Goal: Information Seeking & Learning: Learn about a topic

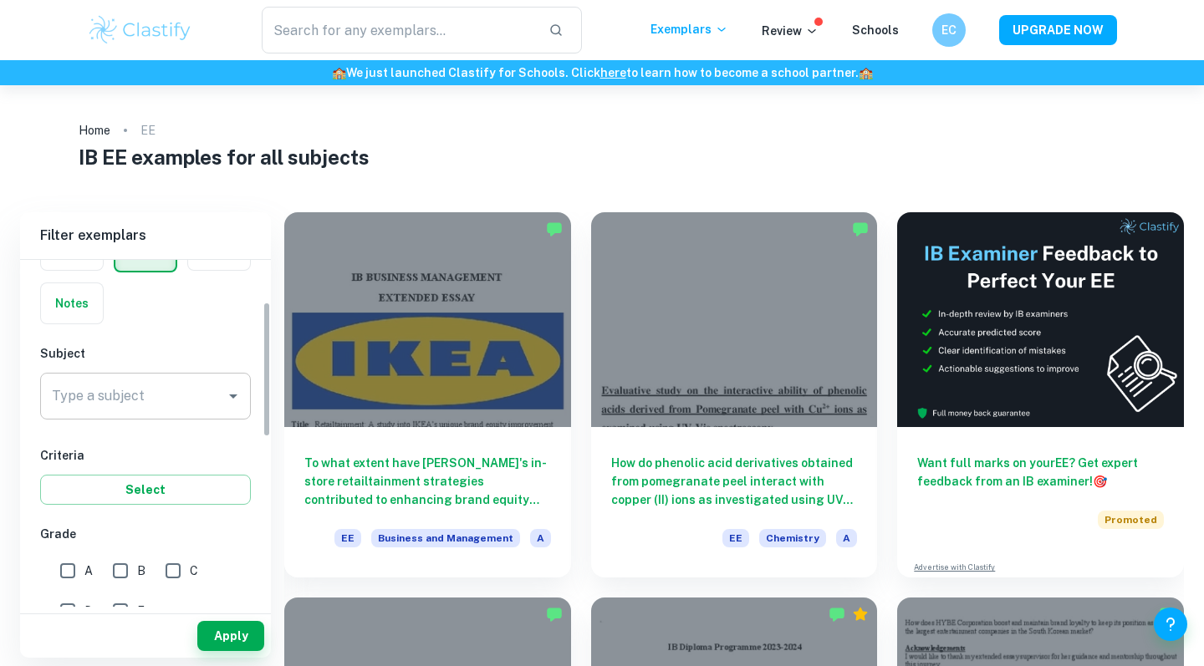
click at [156, 385] on input "Type a subject" at bounding box center [133, 396] width 171 height 32
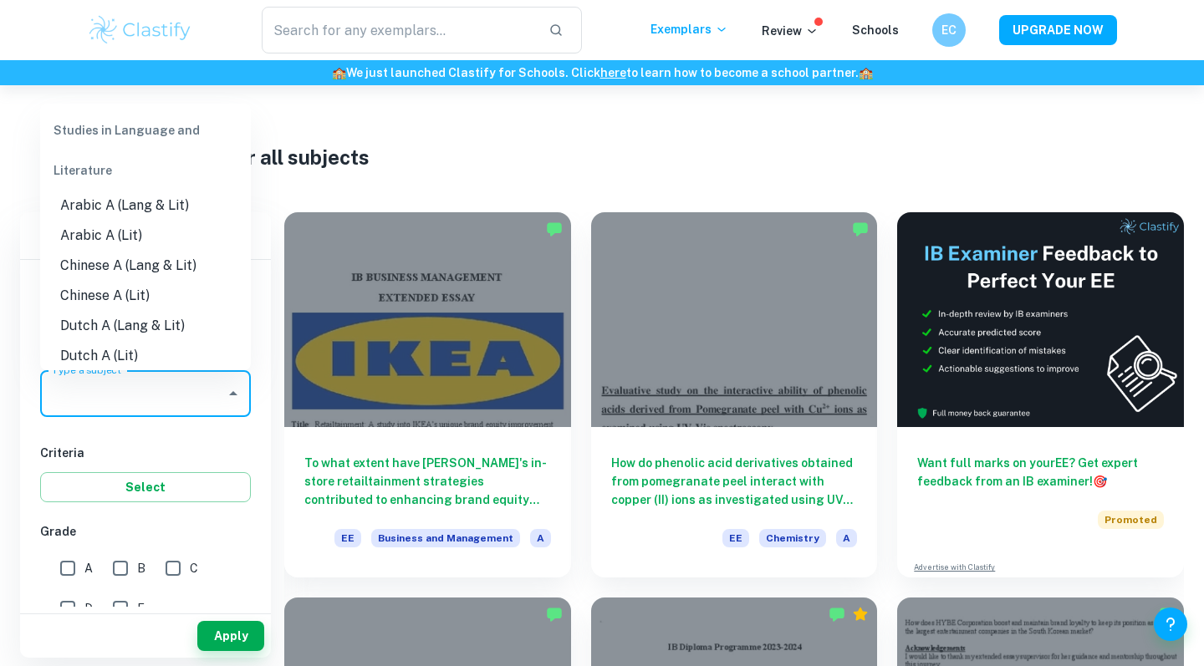
type input "m"
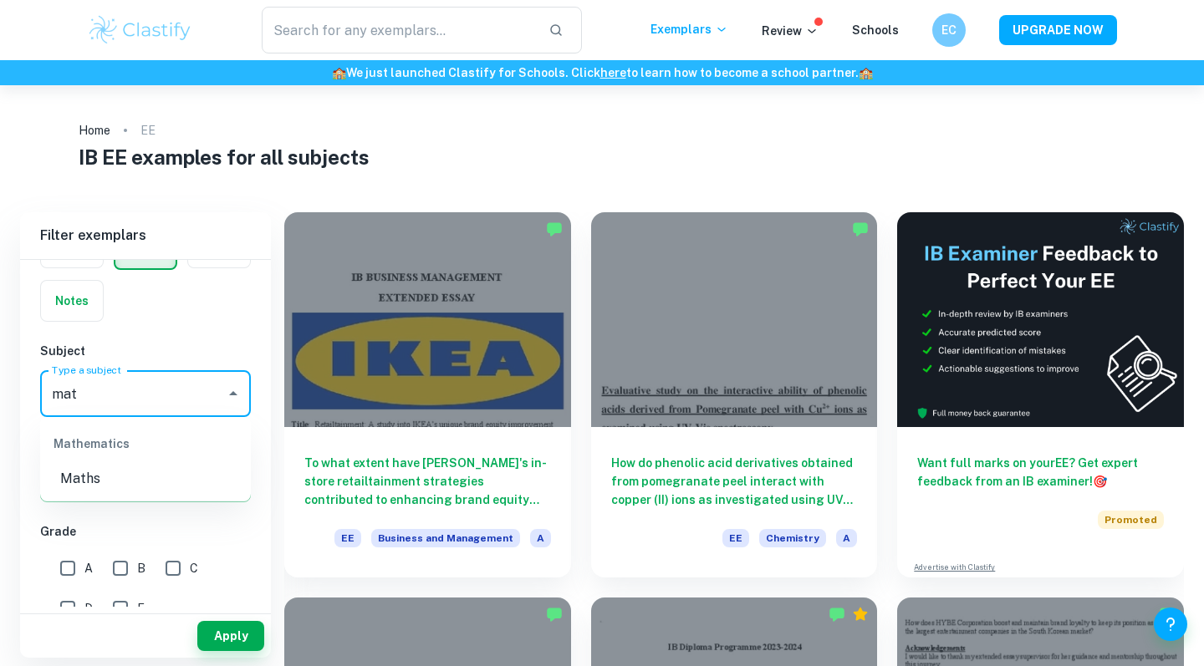
type input "math"
click at [121, 472] on li "Maths" at bounding box center [145, 479] width 211 height 30
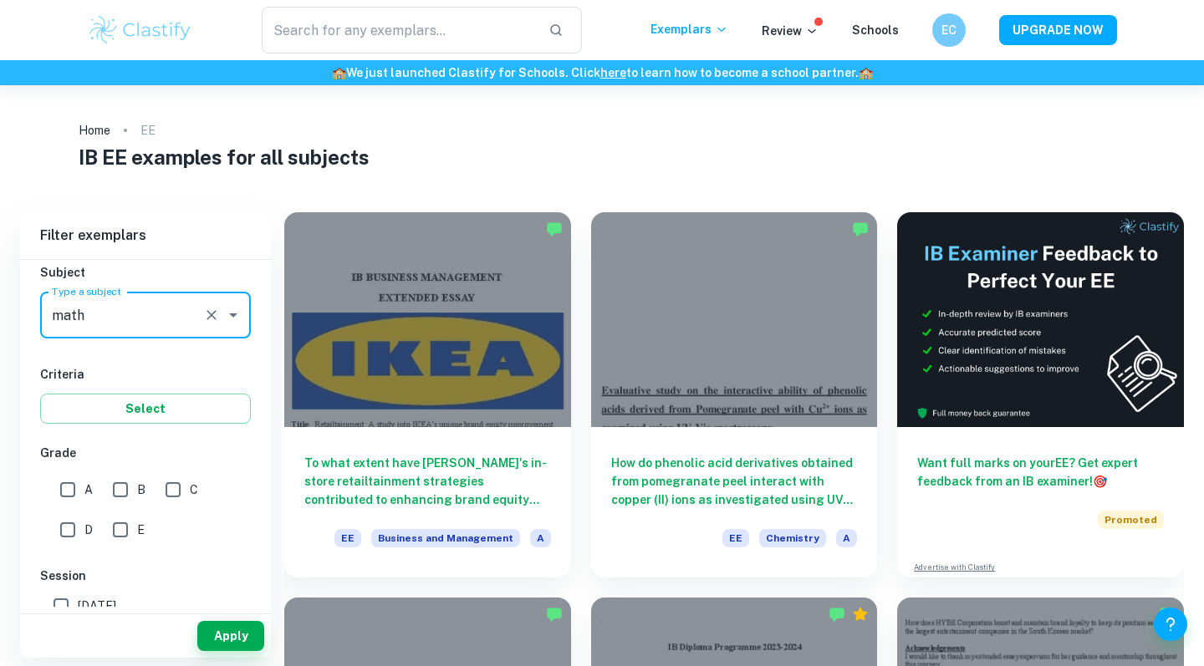
click at [182, 368] on h6 "Criteria" at bounding box center [145, 374] width 211 height 18
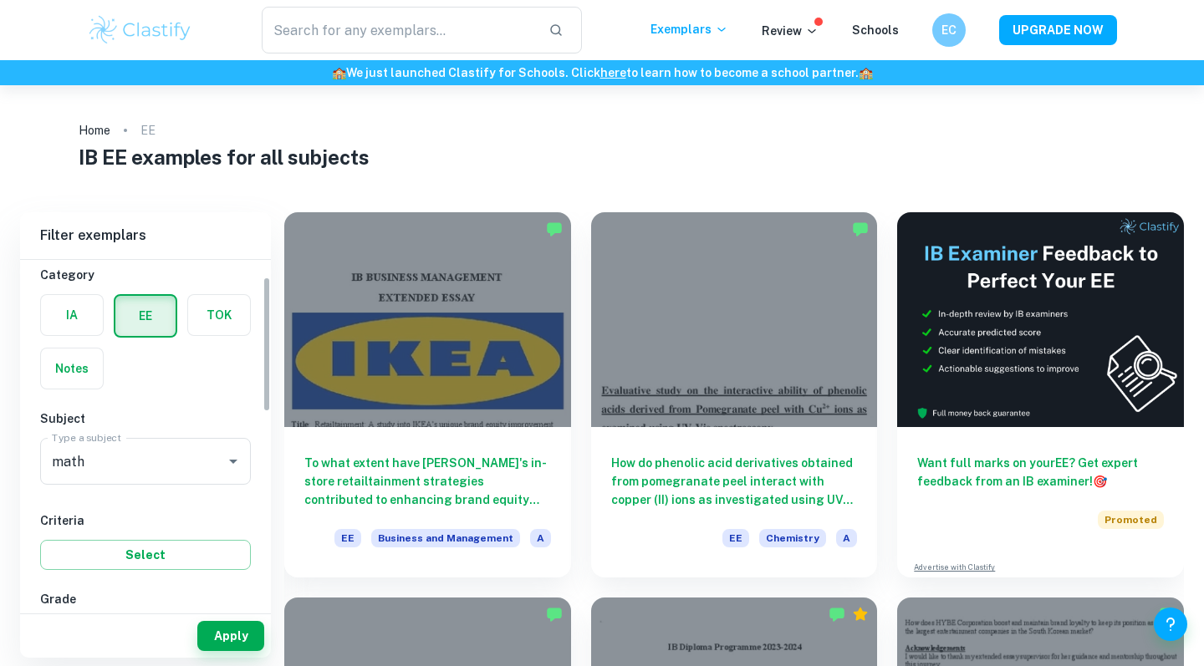
scroll to position [45, 0]
click at [225, 632] on button "Apply" at bounding box center [230, 636] width 67 height 30
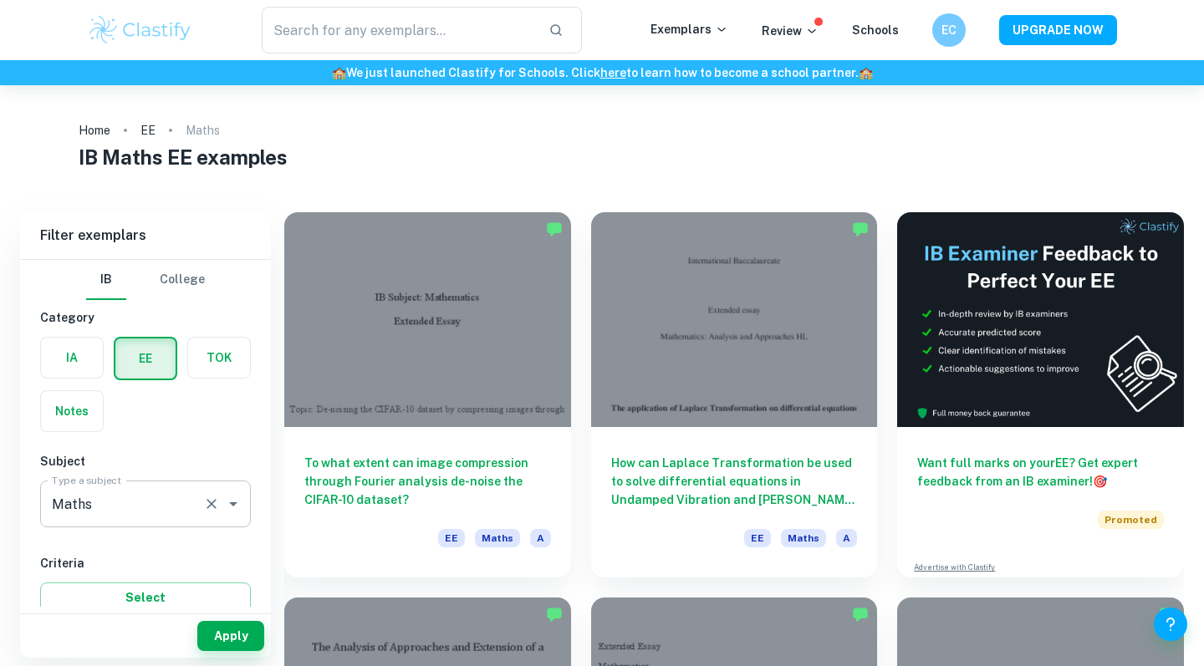
click at [166, 511] on input "Maths" at bounding box center [122, 504] width 149 height 32
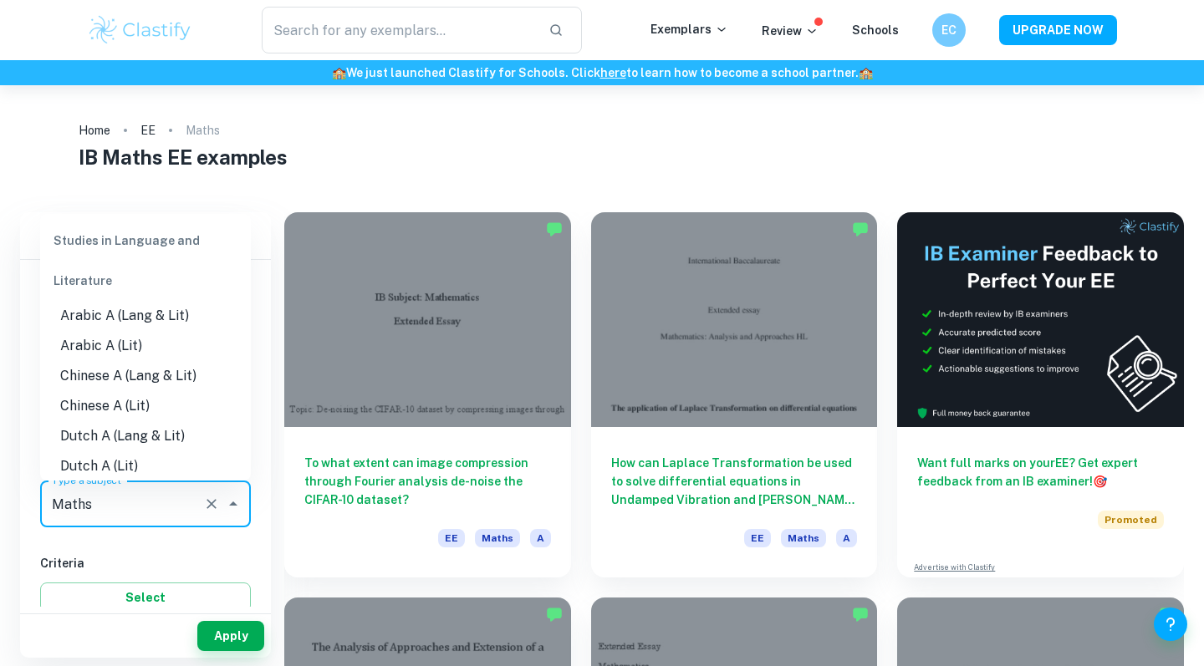
scroll to position [1926, 0]
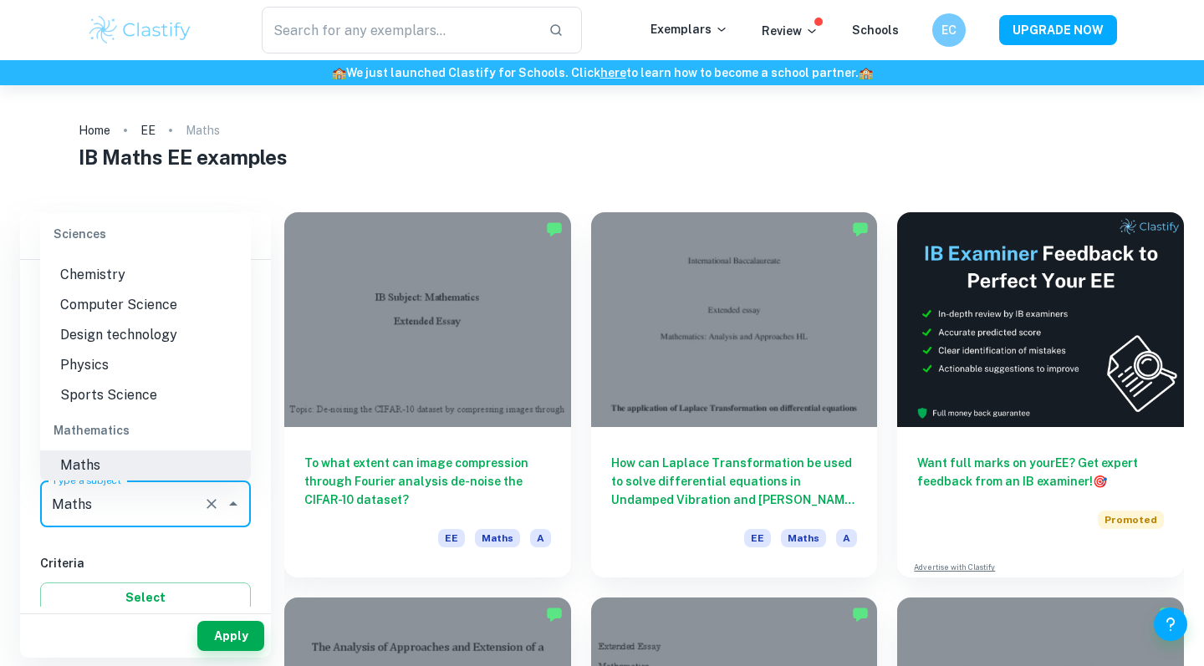
click at [127, 509] on input "Maths" at bounding box center [122, 504] width 149 height 32
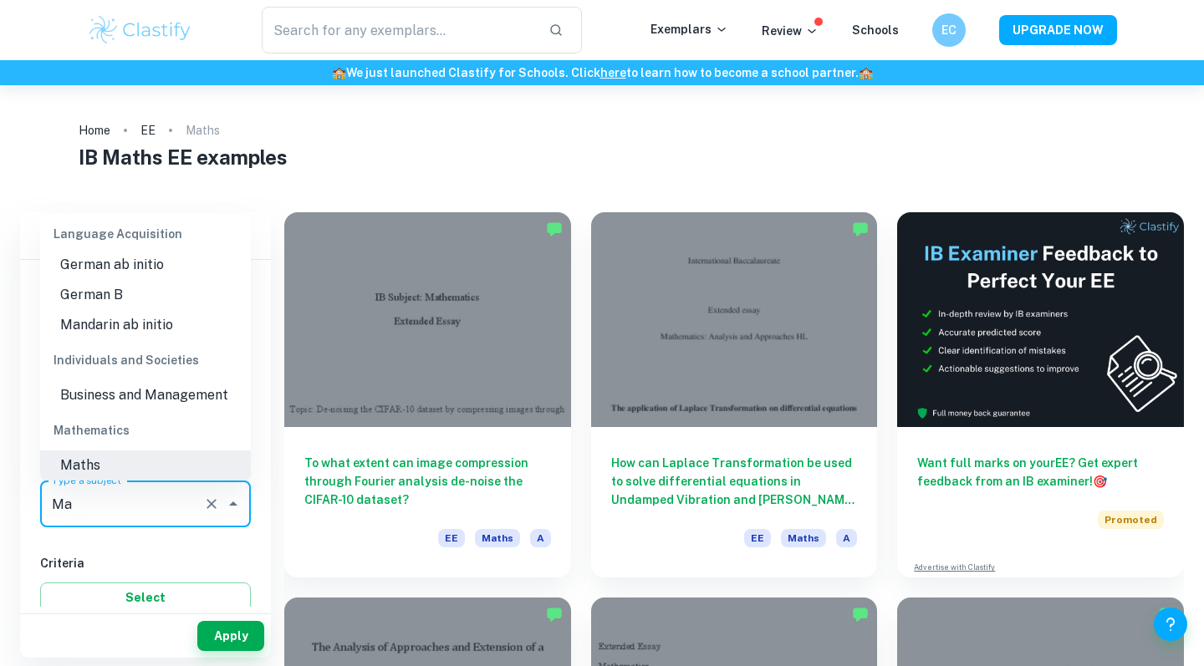
type input "M"
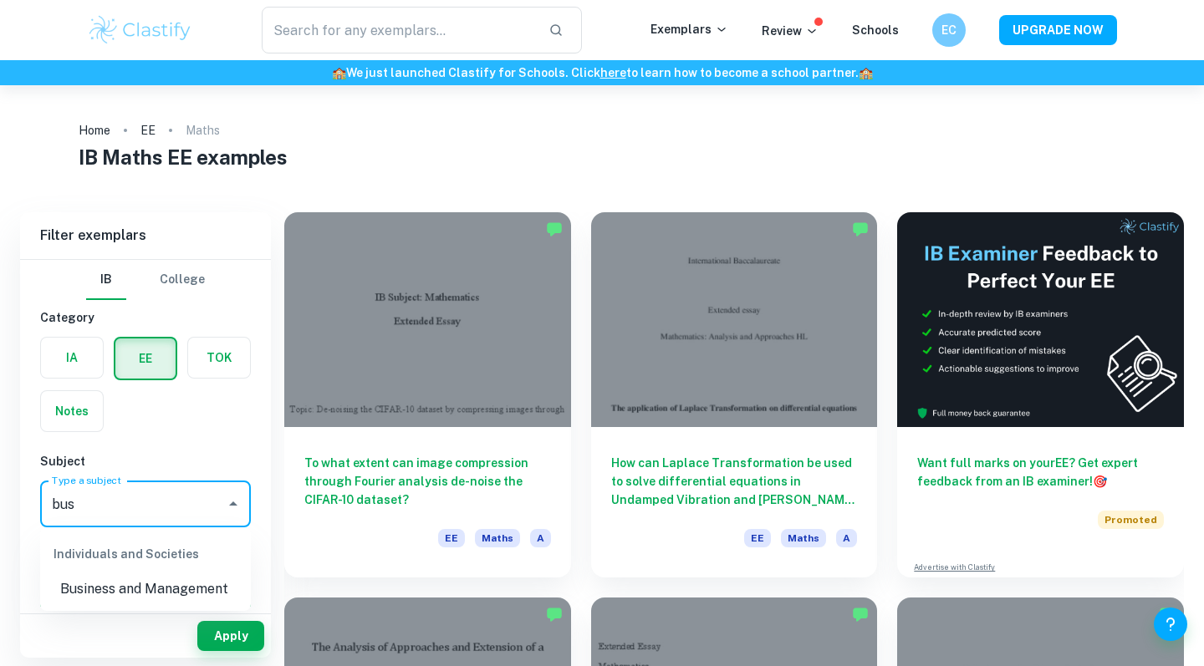
click at [150, 584] on li "Business and Management" at bounding box center [145, 589] width 211 height 30
type input "Business and Management"
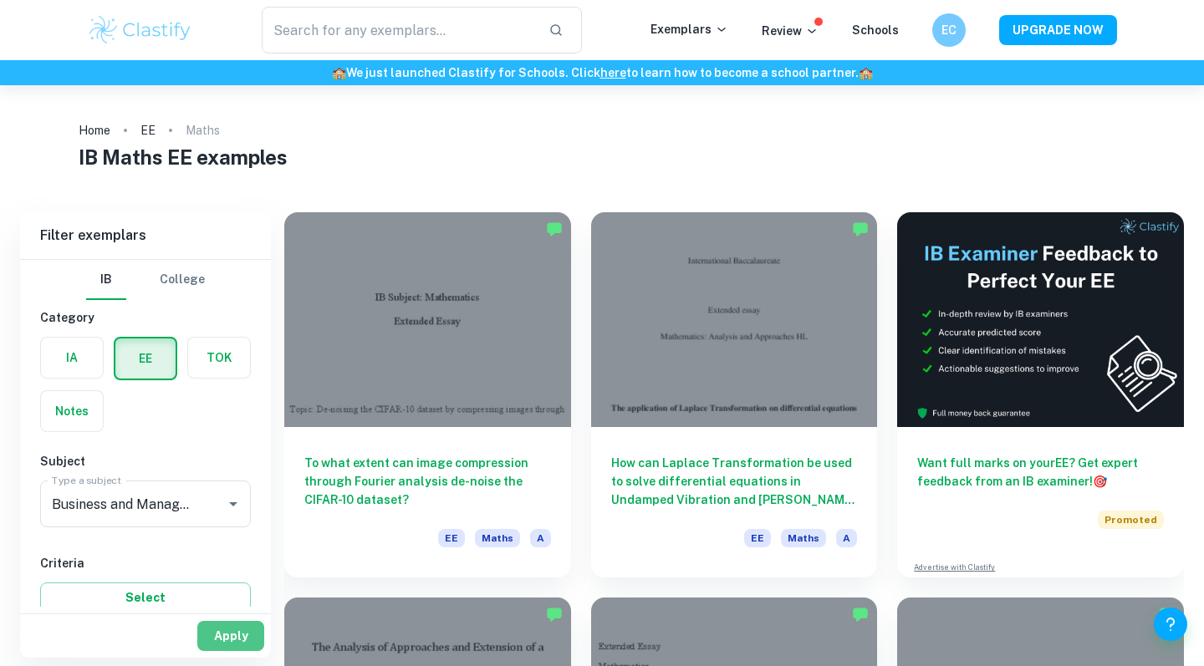
click at [225, 638] on button "Apply" at bounding box center [230, 636] width 67 height 30
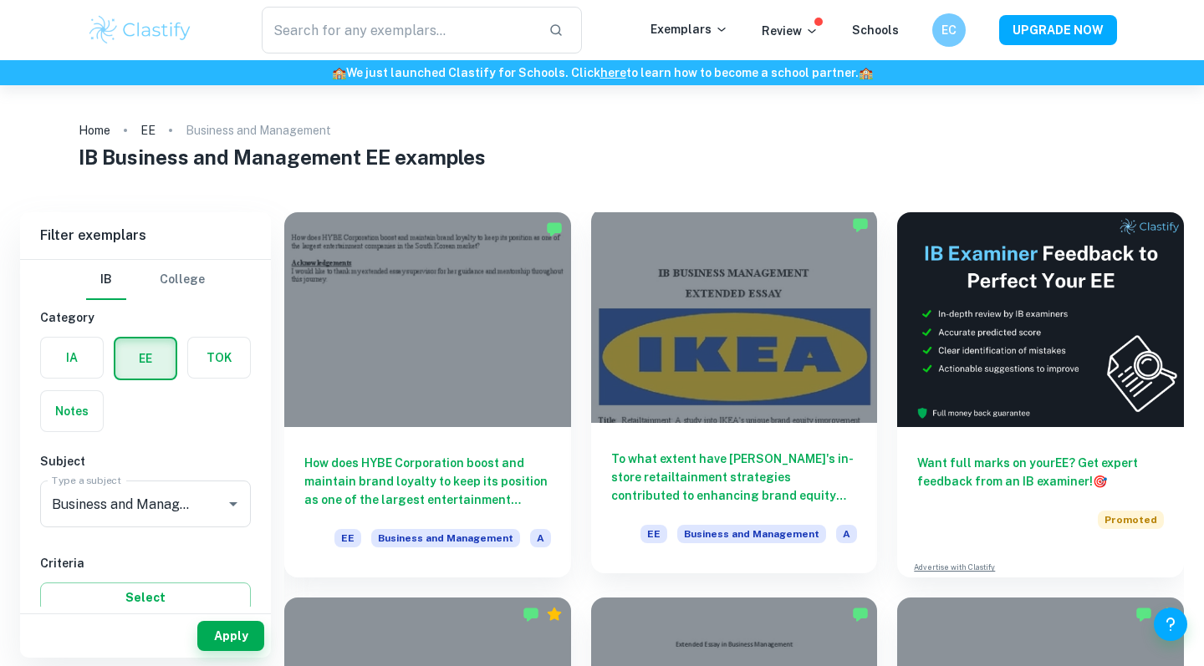
click at [723, 313] on div at bounding box center [734, 315] width 287 height 215
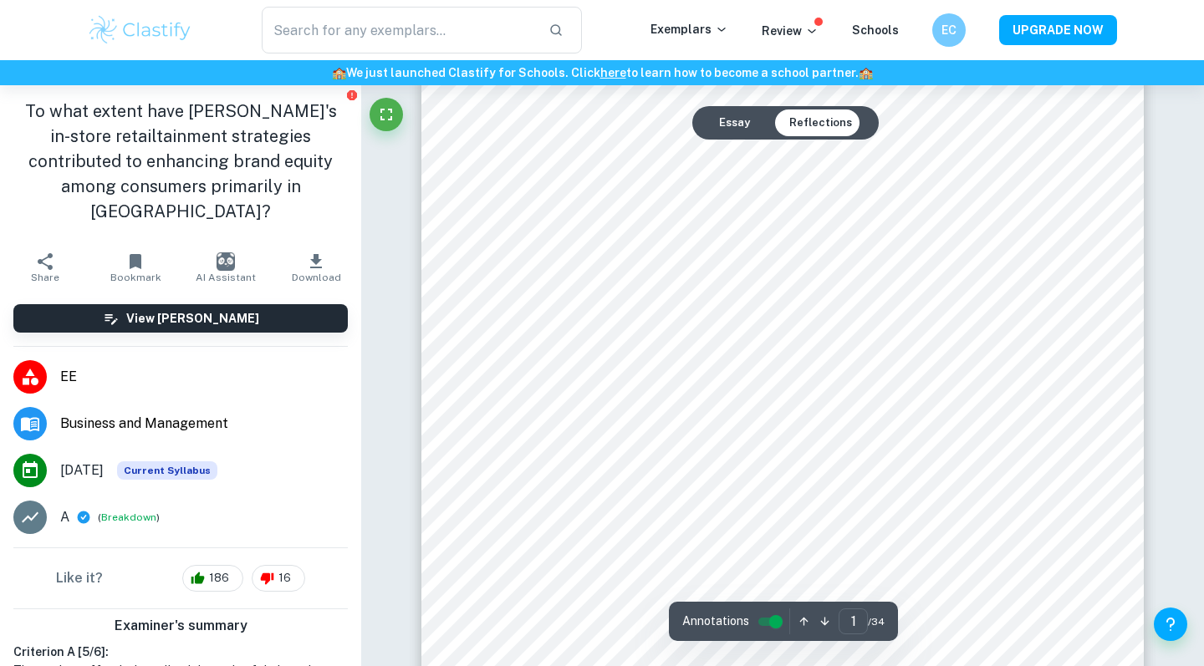
type input "2"
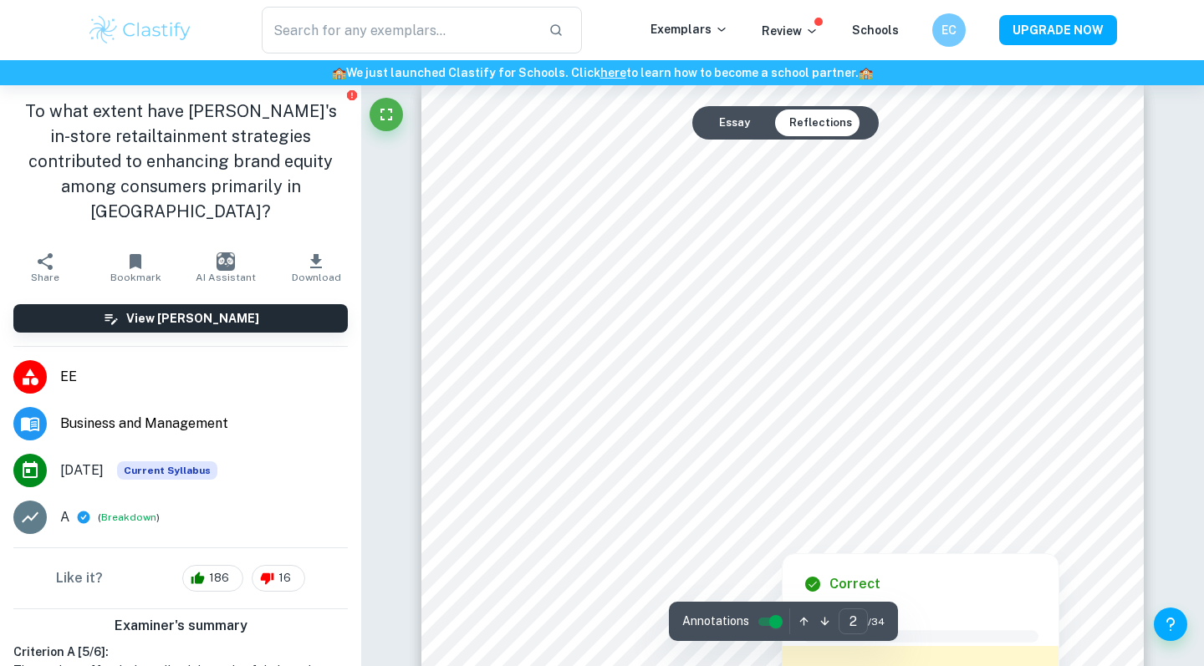
click at [672, 528] on div at bounding box center [781, 538] width 547 height 21
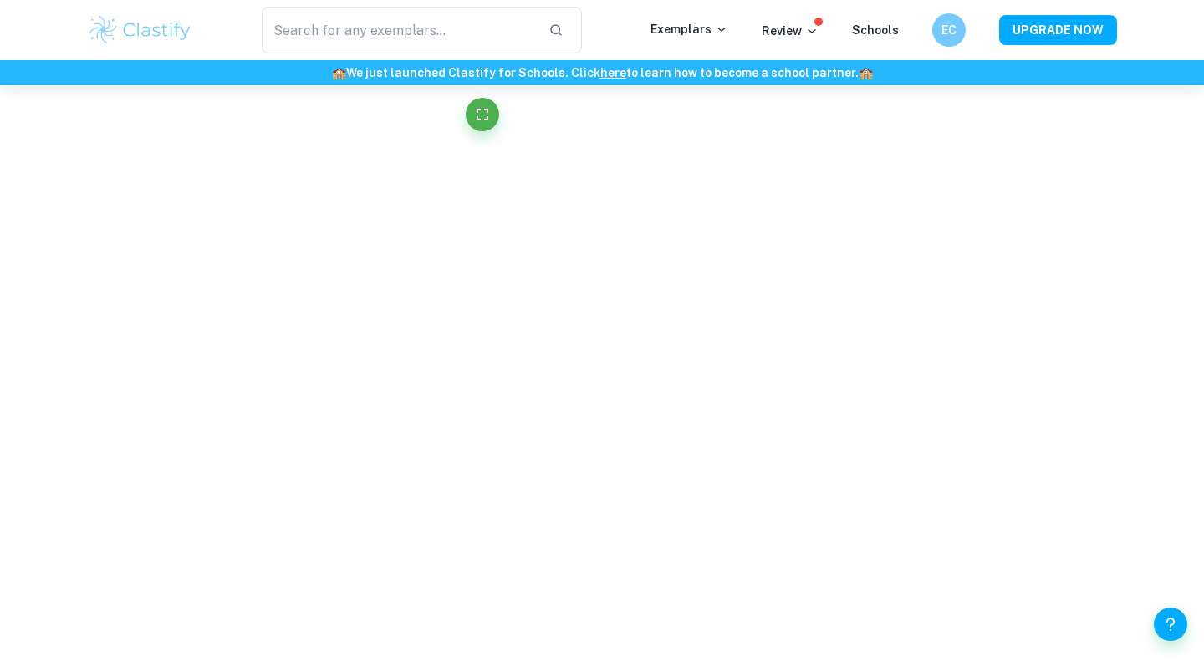
scroll to position [5484, 0]
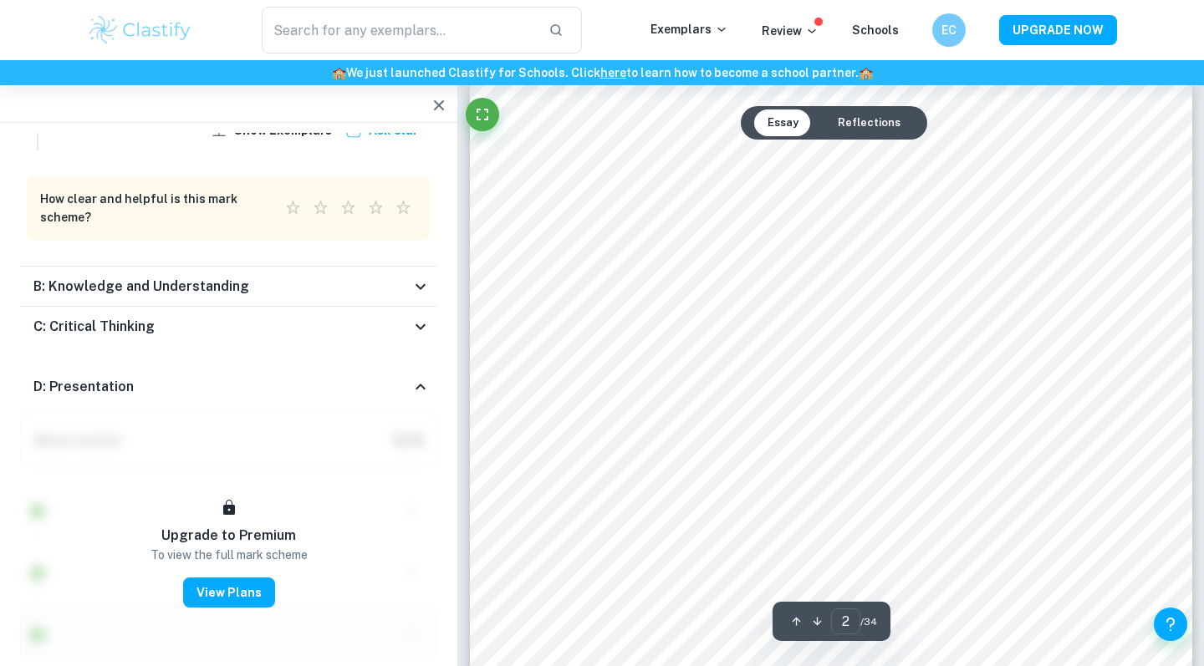
drag, startPoint x: 560, startPoint y: 261, endPoint x: 474, endPoint y: 130, distance: 156.9
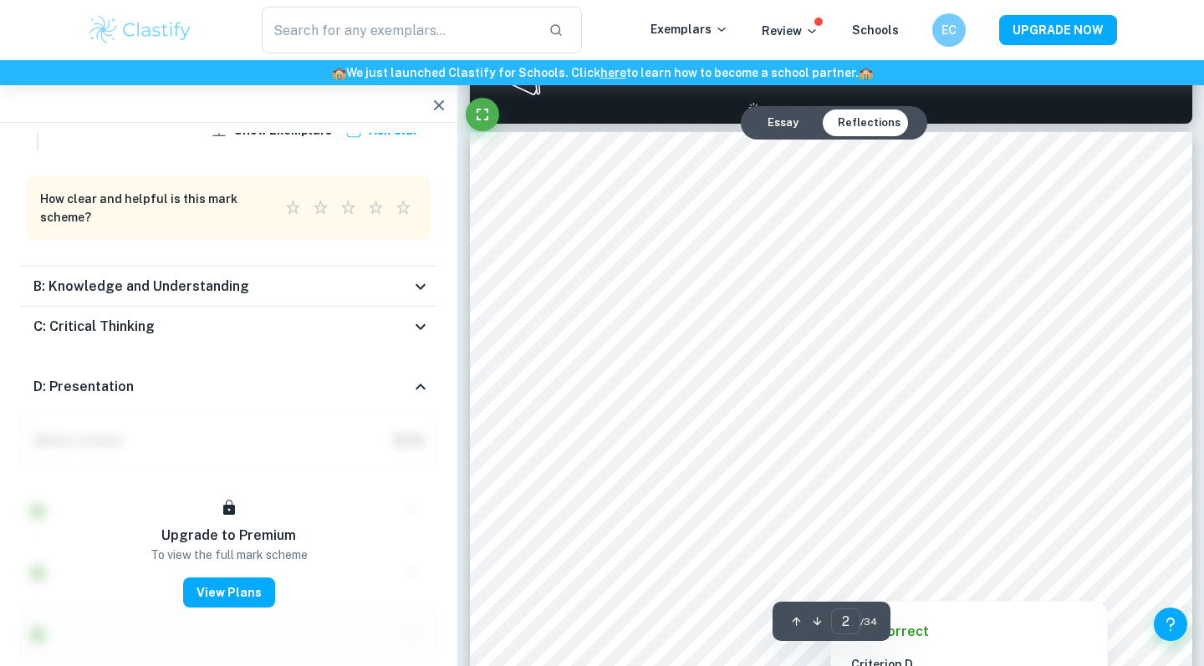
scroll to position [1117, 0]
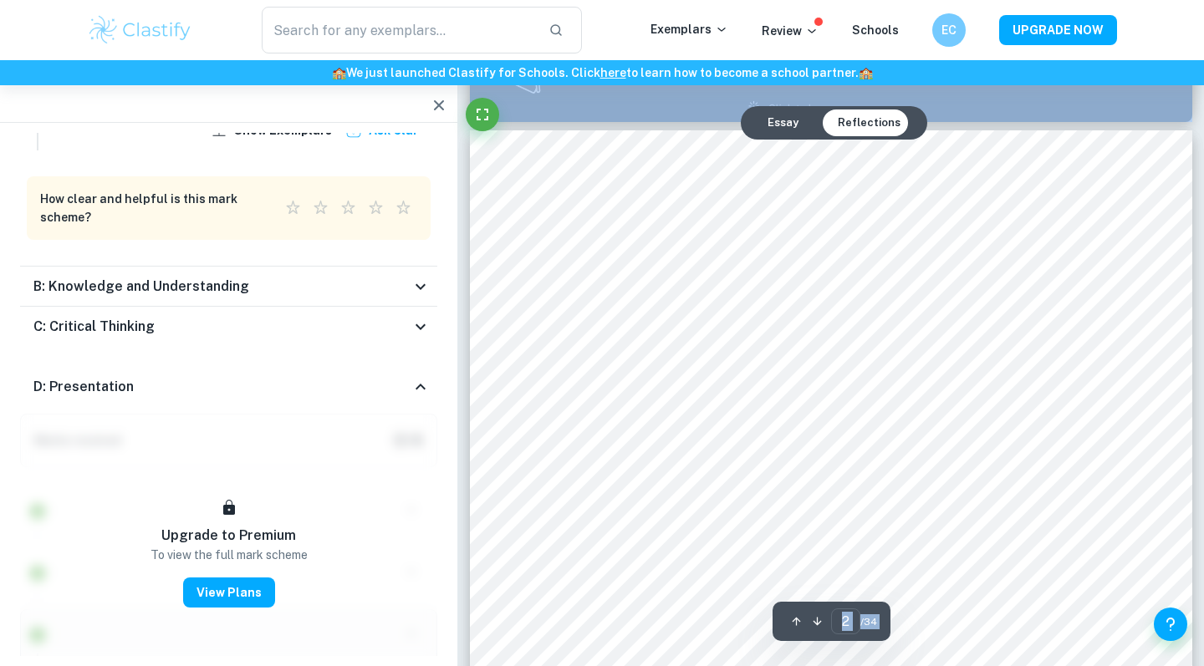
copy div "Loremip Dolorsita C Adipisc Elitse doeius te inc utlabore etdolore magn Aliquae…"
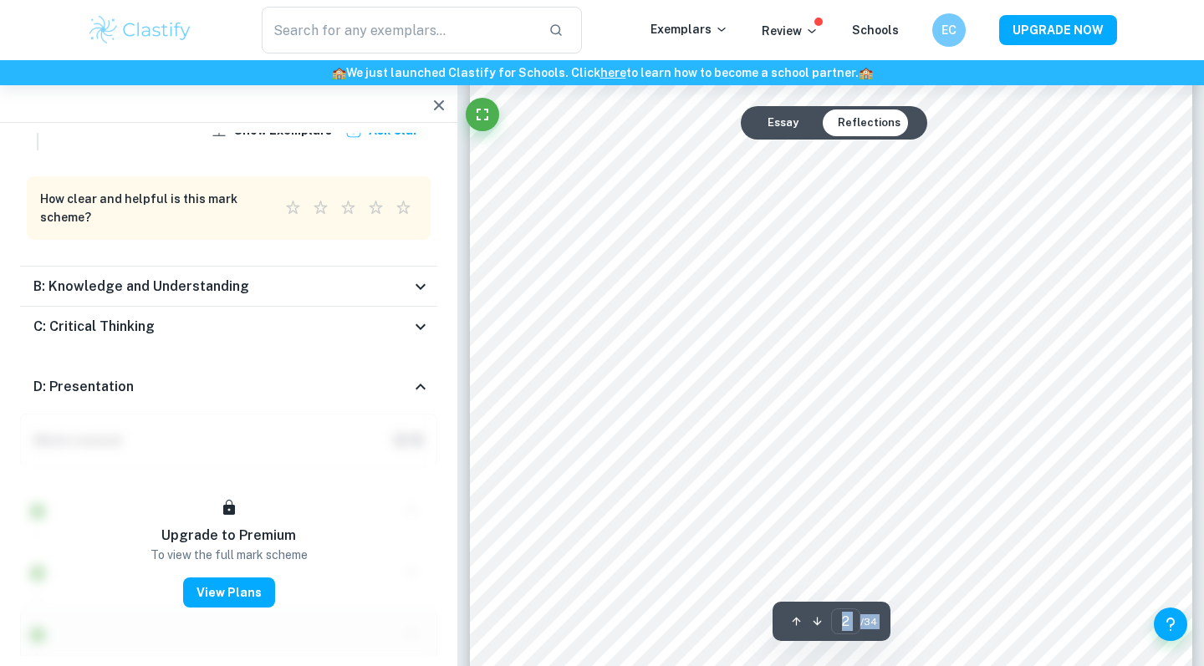
scroll to position [1413, 0]
click at [477, 117] on icon "Fullscreen" at bounding box center [482, 115] width 12 height 12
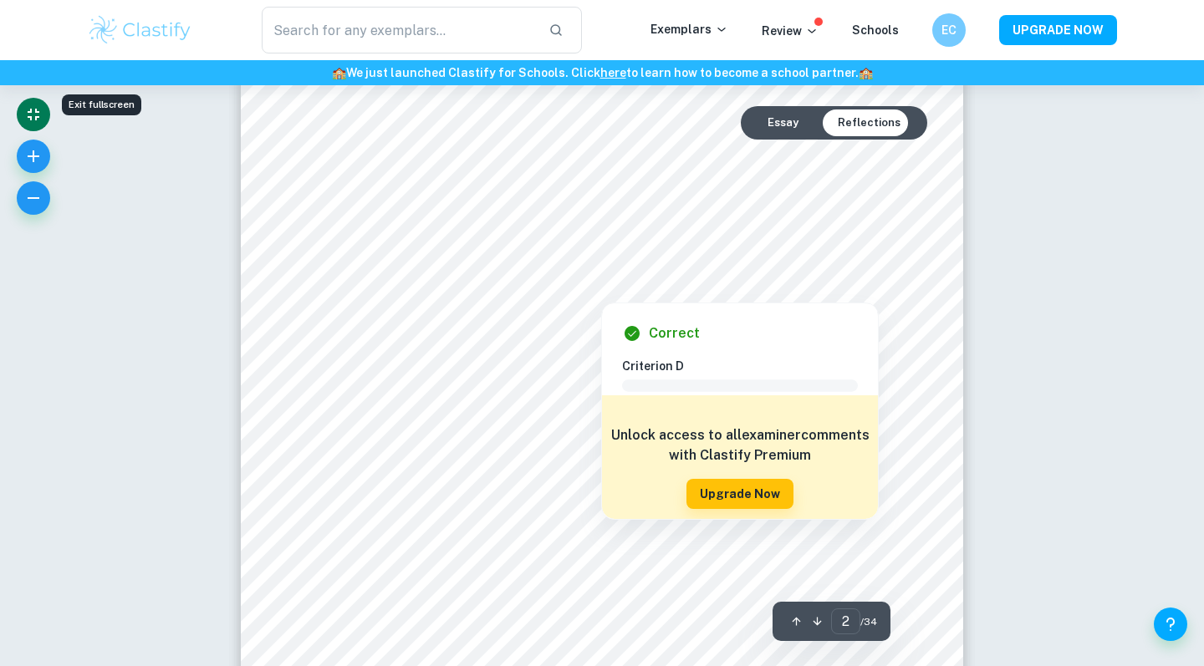
scroll to position [1280, 0]
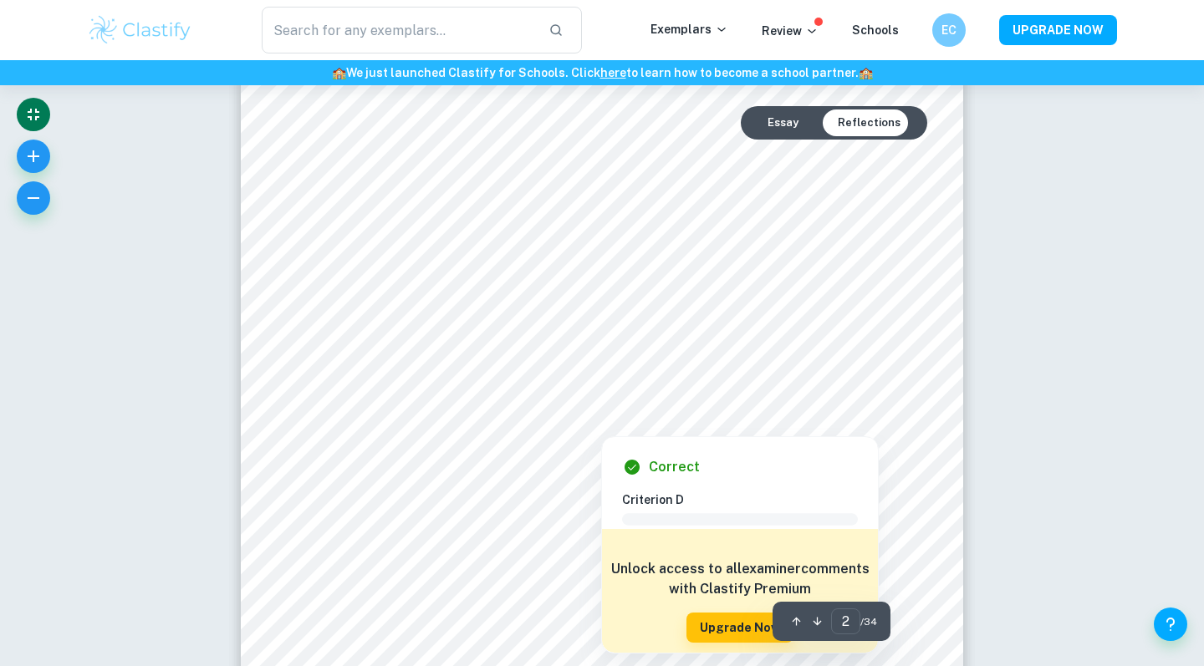
click at [493, 344] on div at bounding box center [611, 332] width 525 height 24
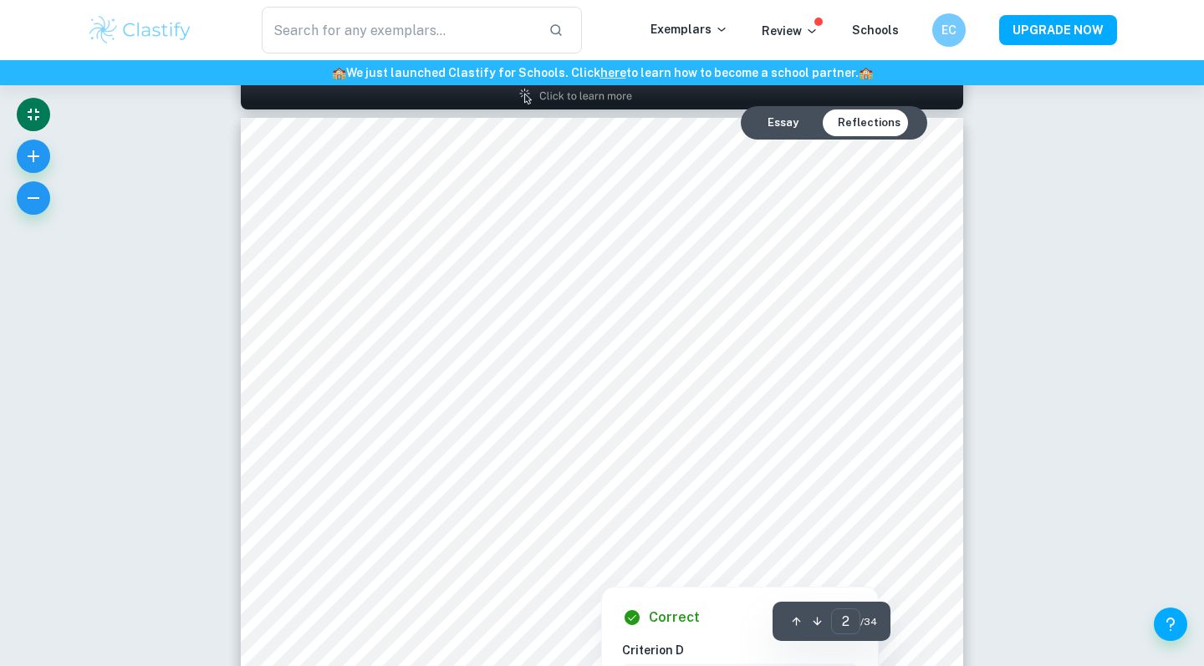
scroll to position [1129, 0]
click at [864, 303] on div at bounding box center [601, 296] width 547 height 19
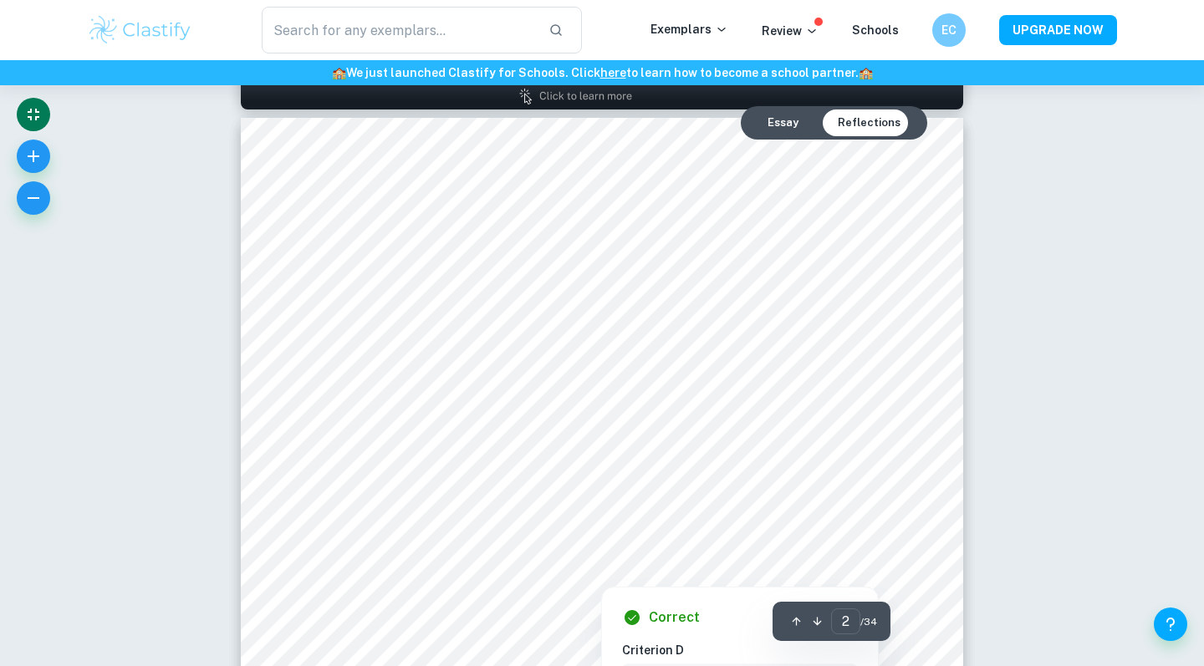
click at [784, 468] on div at bounding box center [611, 464] width 525 height 24
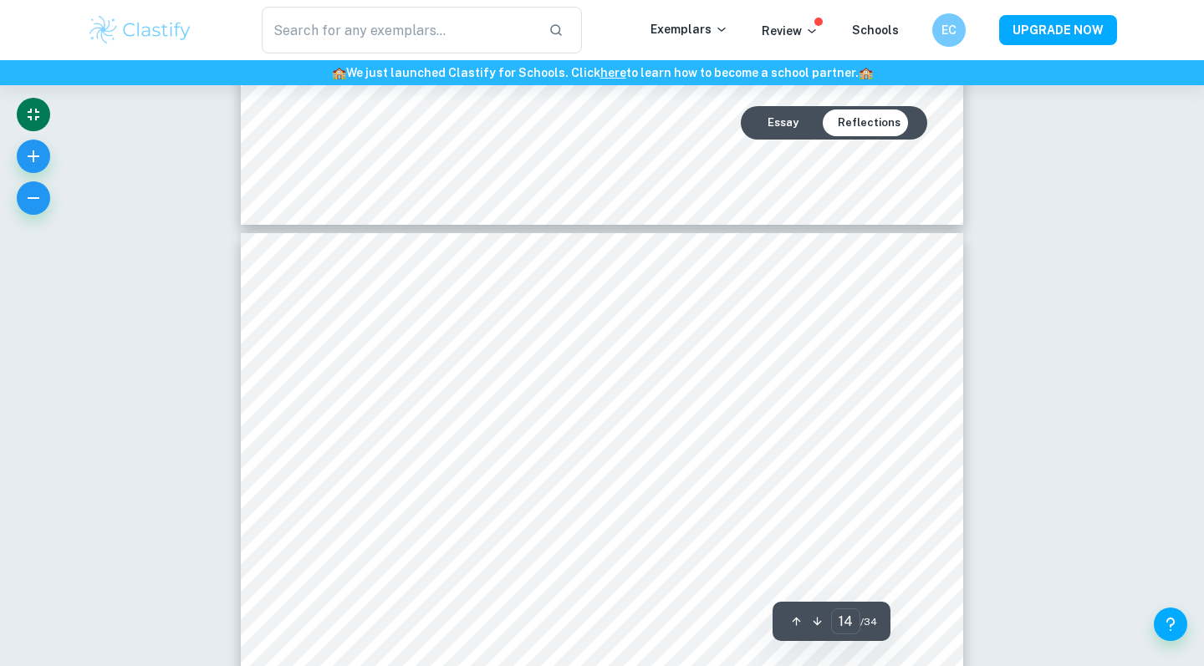
scroll to position [13522, 1]
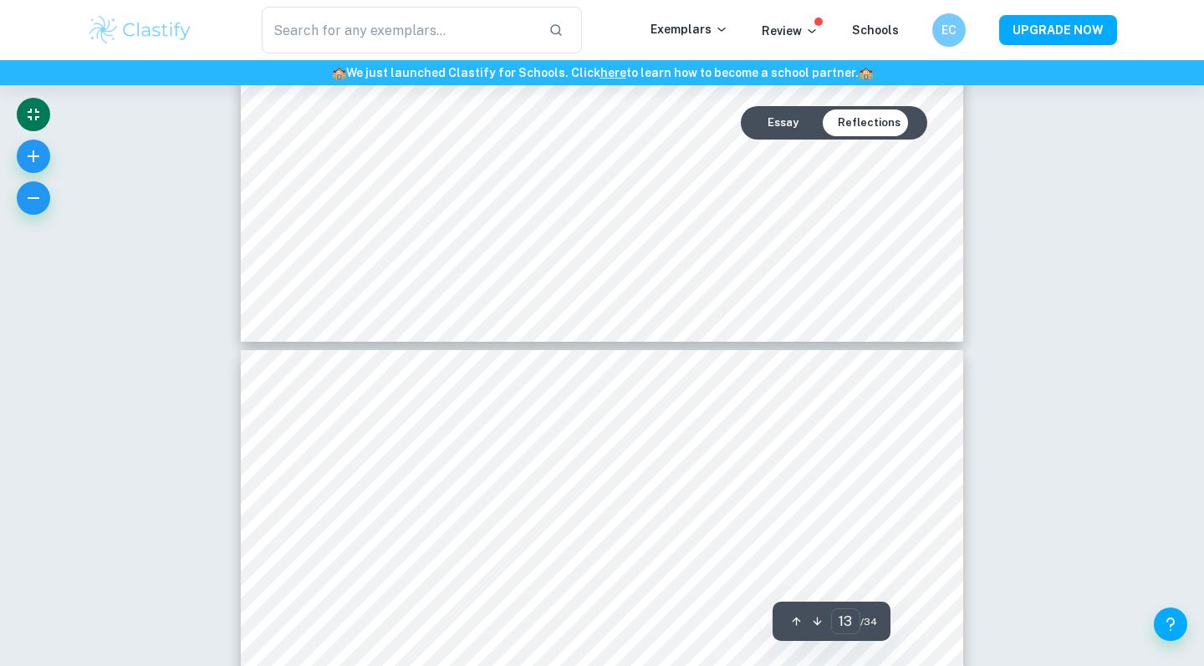
type input "12"
